Goal: Navigation & Orientation: Find specific page/section

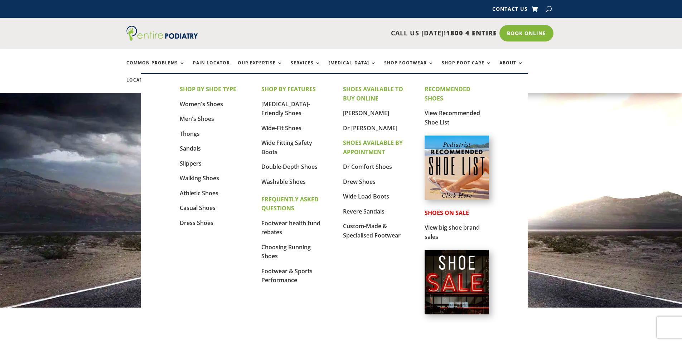
click at [440, 117] on p "View Recommended Shoe List" at bounding box center [457, 118] width 64 height 18
click at [438, 113] on link "View Recommended Shoe List" at bounding box center [452, 117] width 55 height 17
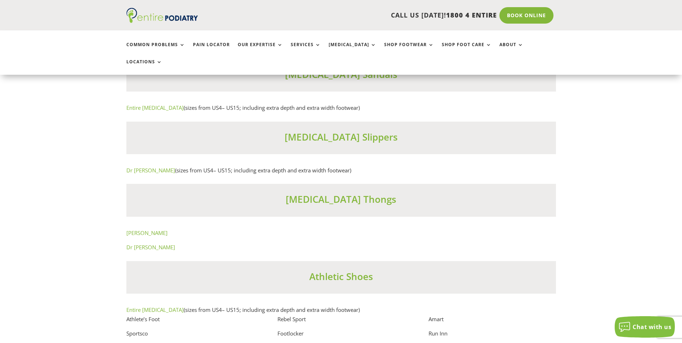
scroll to position [4381, 0]
click at [147, 108] on link "Entire [MEDICAL_DATA]" at bounding box center [154, 107] width 57 height 7
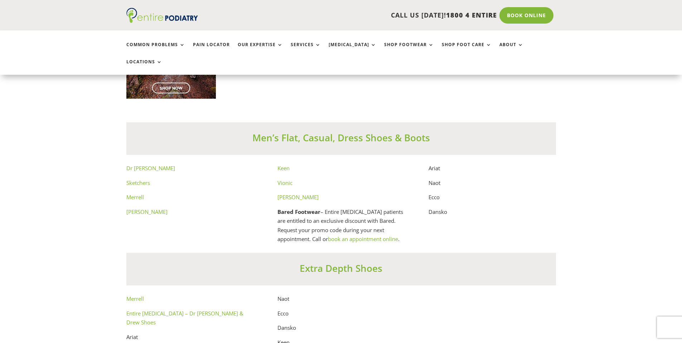
scroll to position [3751, 0]
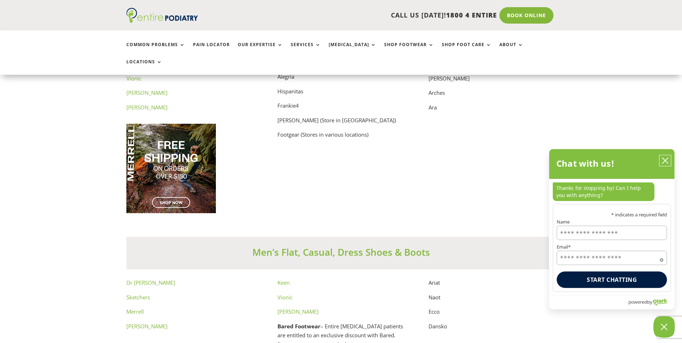
drag, startPoint x: 664, startPoint y: 162, endPoint x: 469, endPoint y: 177, distance: 195.0
click at [664, 162] on icon "close chatbox" at bounding box center [664, 160] width 7 height 7
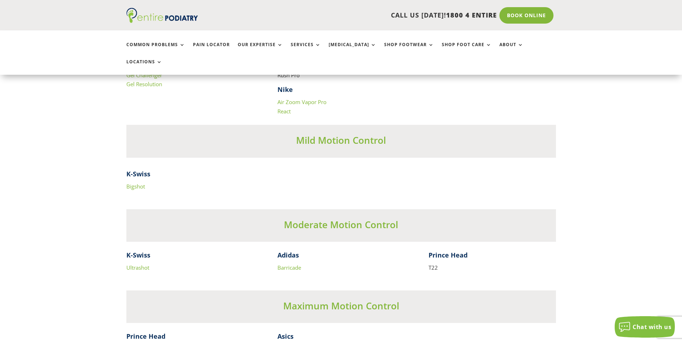
scroll to position [1518, 0]
